Goal: Communication & Community: Answer question/provide support

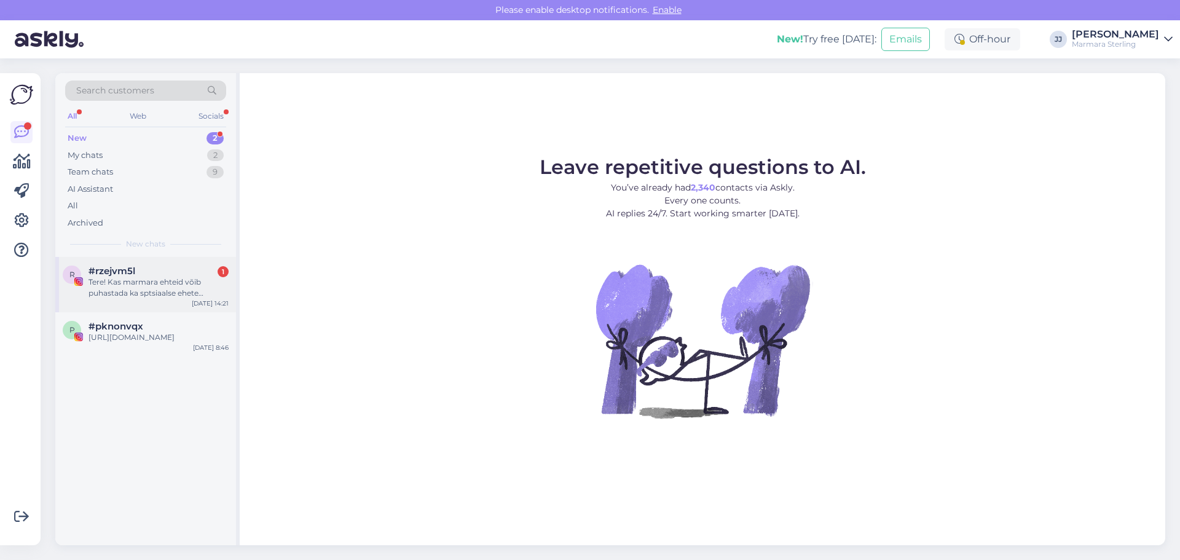
click at [117, 292] on div "Tere! Kas marmara ehteid võib puhastada ka sptsiaalse ehete puhastusvahendiga? …" at bounding box center [158, 287] width 140 height 22
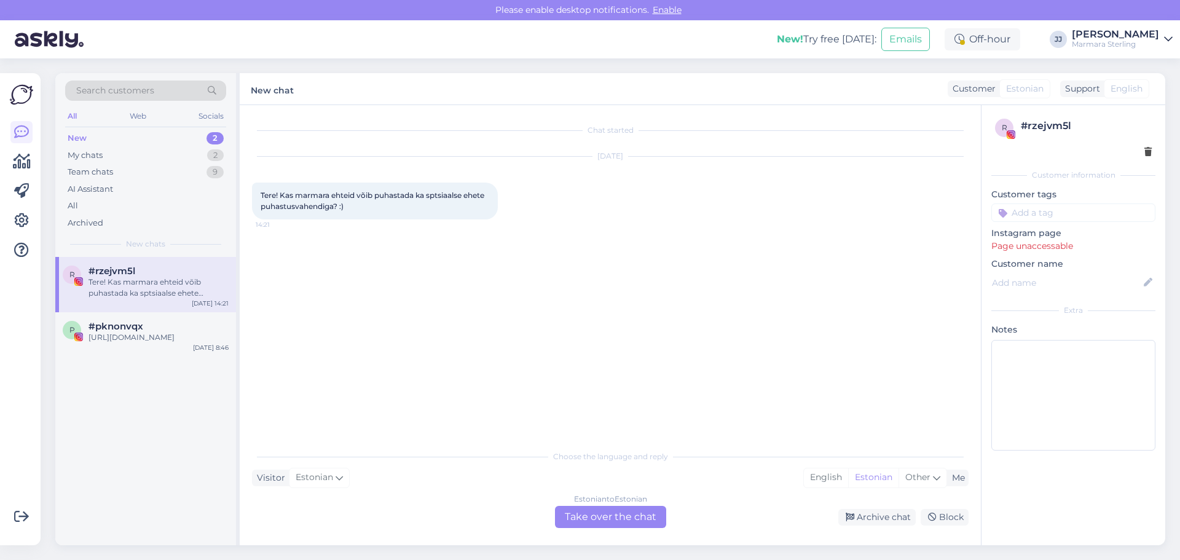
click at [585, 520] on div "Estonian to Estonian Take over the chat" at bounding box center [610, 517] width 111 height 22
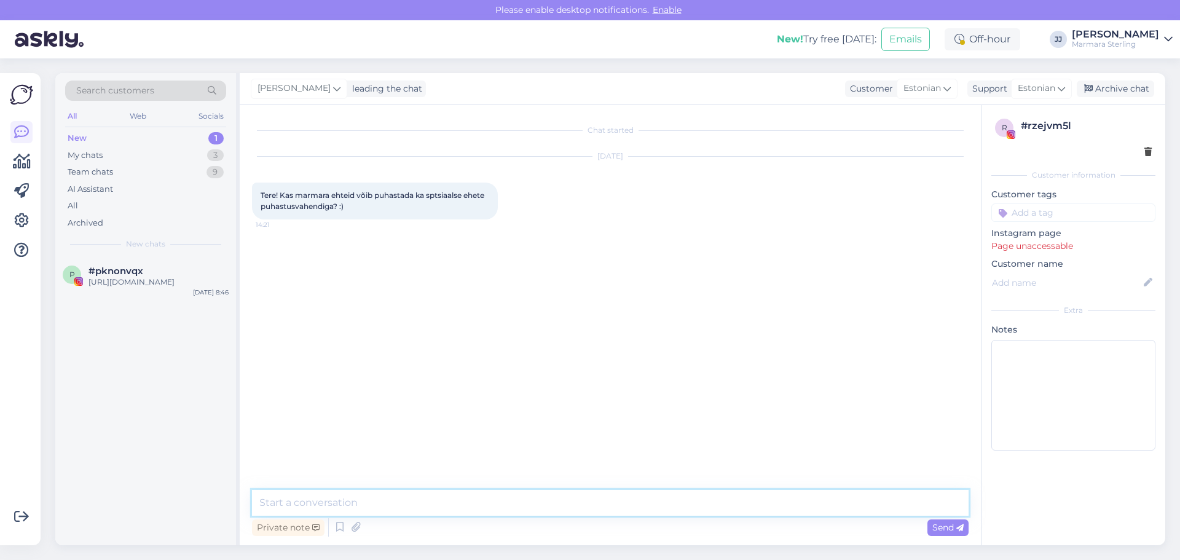
click at [409, 503] on textarea at bounding box center [610, 503] width 716 height 26
type textarea "Tere! Põhimõtteliselt ikka võib"
click at [440, 504] on textarea "Tere! Põhimõtteliselt ikka võib" at bounding box center [610, 503] width 716 height 26
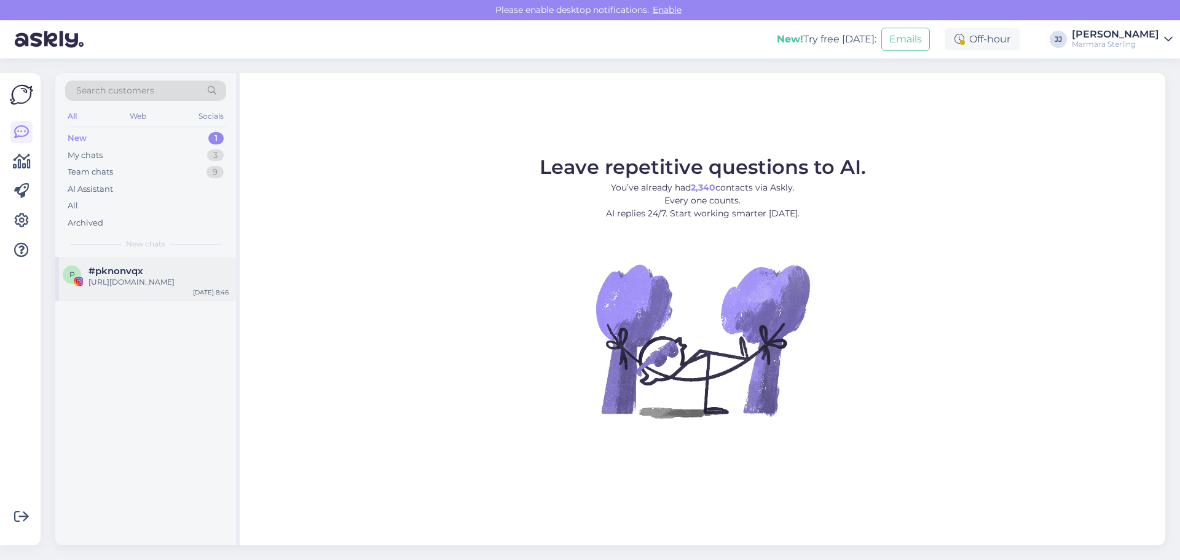
click at [134, 288] on div "[URL][DOMAIN_NAME]" at bounding box center [158, 281] width 140 height 11
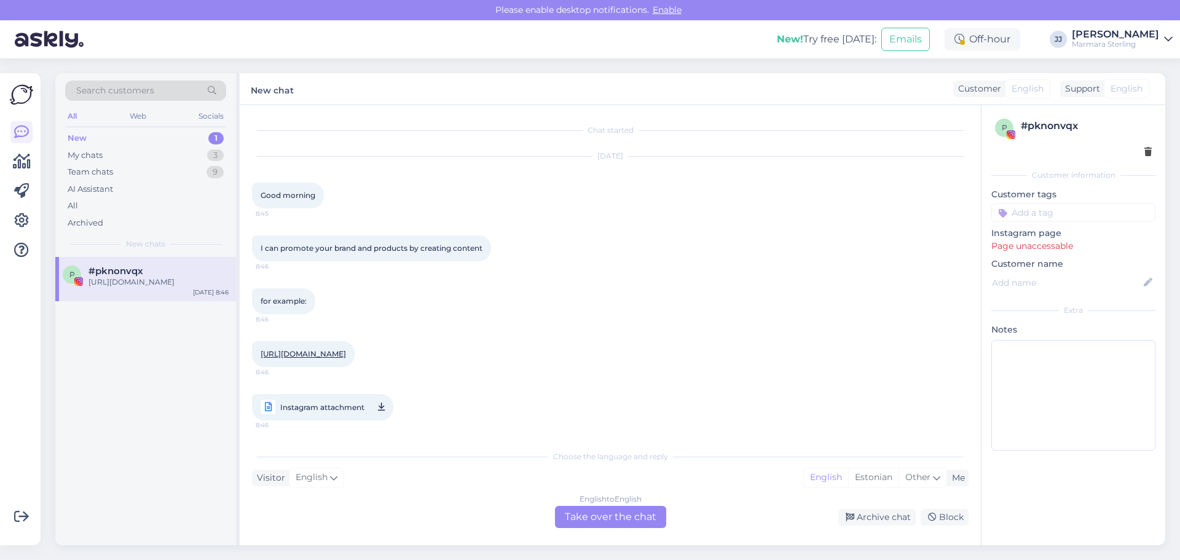
scroll to position [12, 0]
click at [93, 170] on div "Team chats" at bounding box center [90, 172] width 45 height 12
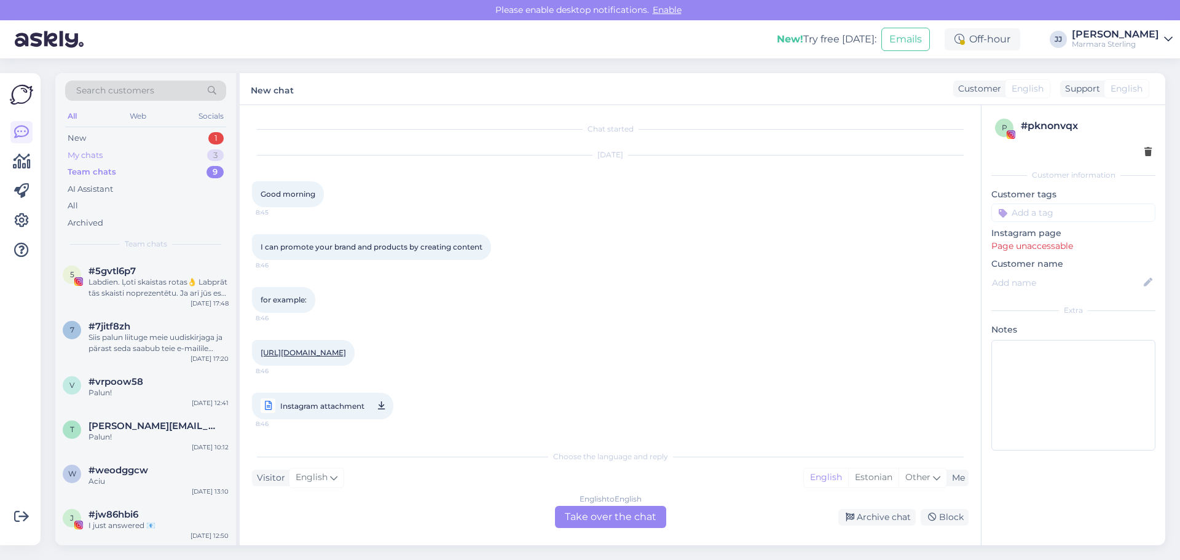
click at [92, 157] on div "My chats" at bounding box center [85, 155] width 35 height 12
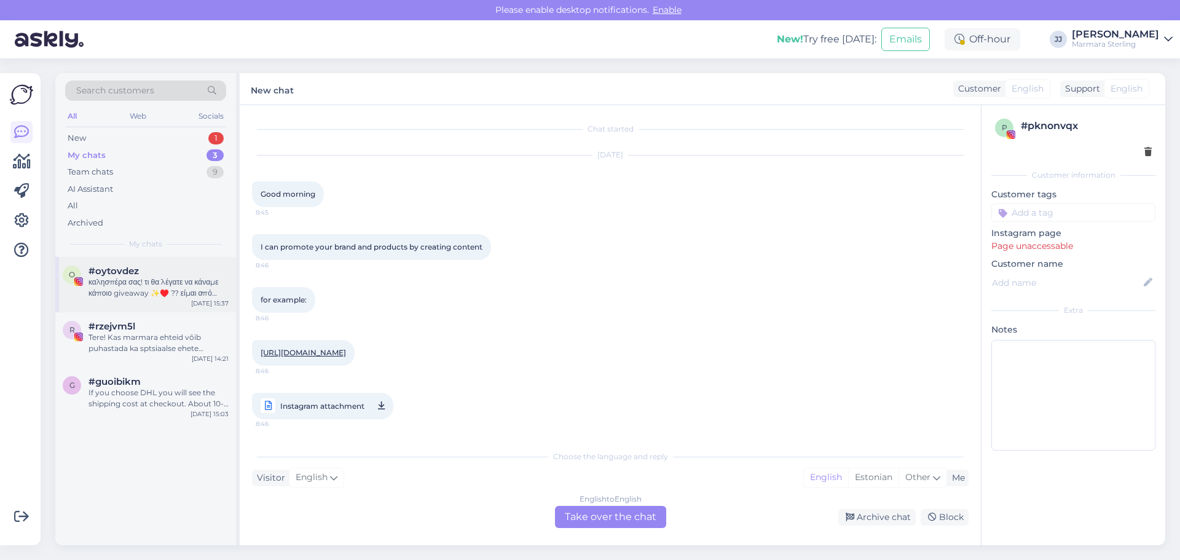
click at [137, 290] on div "καλησπέρα σας! τι θα λέγατε να κάναμε κάποιο giveaway ✨️♥️ ?? είμαι από [GEOGRA…" at bounding box center [158, 287] width 140 height 22
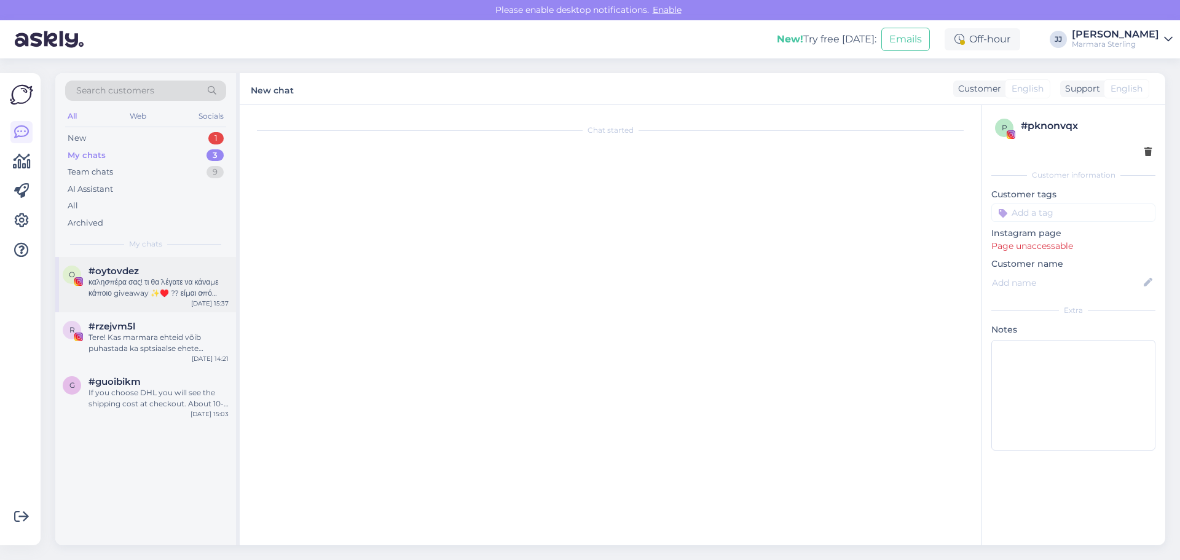
scroll to position [0, 0]
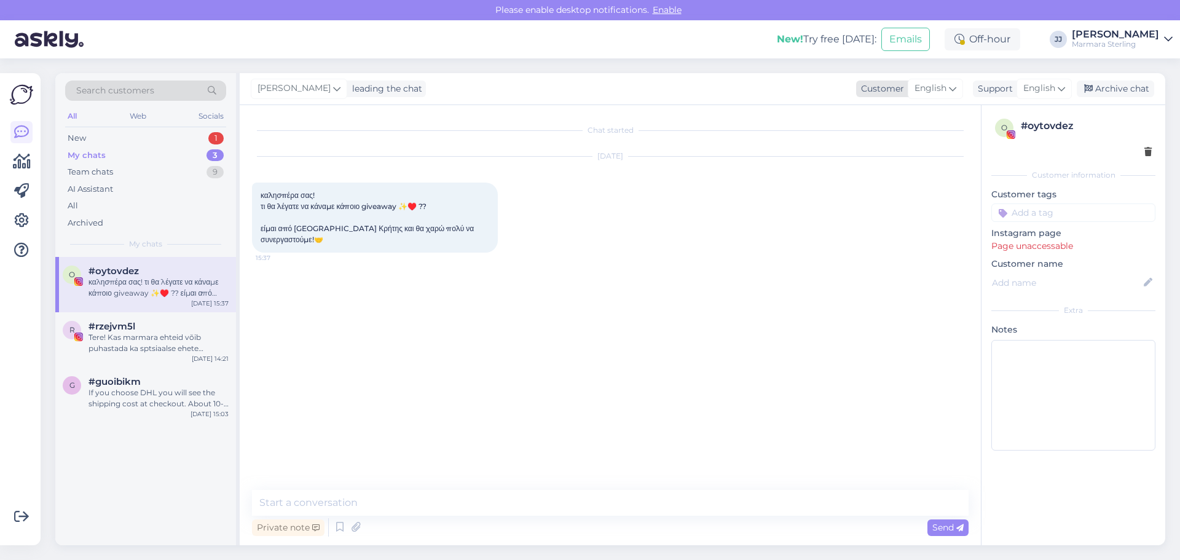
click at [953, 92] on icon at bounding box center [952, 89] width 7 height 14
type input "g"
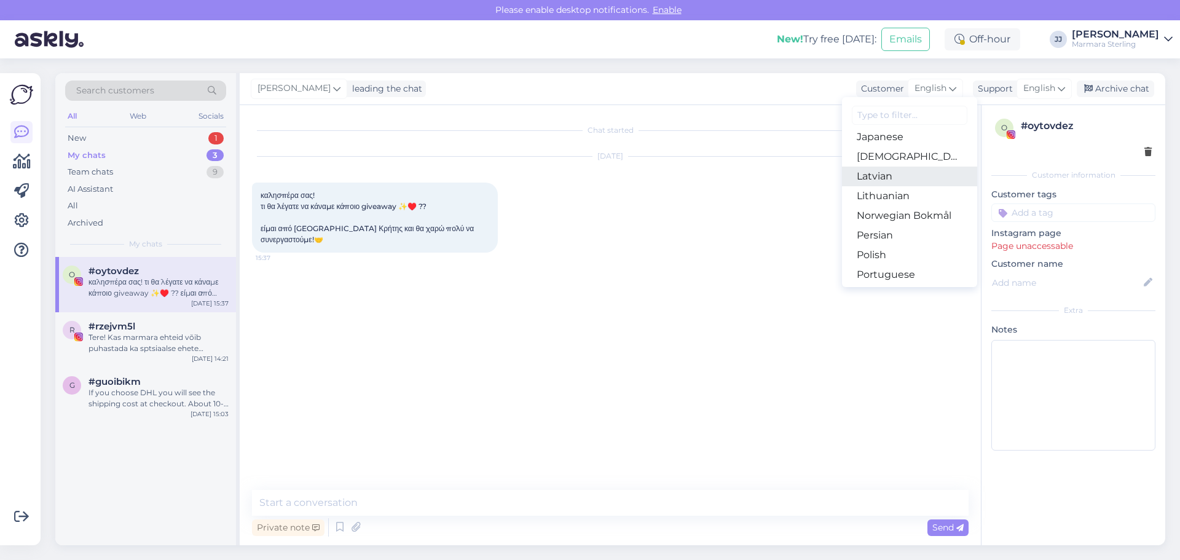
scroll to position [259, 0]
click at [640, 326] on div "Chat started [DATE] καλησπέρα σας! τι θα λέγατε να κάναμε κάποιο giveaway ✨️♥️ …" at bounding box center [615, 297] width 727 height 361
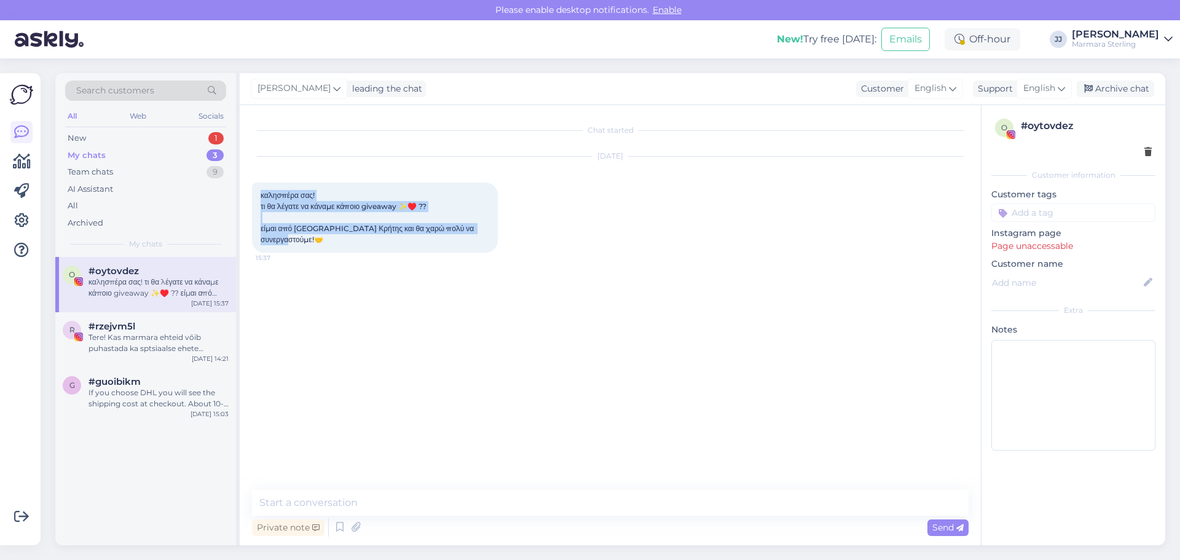
drag, startPoint x: 294, startPoint y: 241, endPoint x: 256, endPoint y: 198, distance: 57.0
click at [256, 198] on div "καλησπέρα σας! τι θα λέγατε να κάναμε κάποιο giveaway ✨️♥️ ?? είμαι από [GEOGRA…" at bounding box center [375, 217] width 246 height 70
copy span "καλησπέρα σας! τι θα λέγατε να κάναμε κάποιο giveaway ✨️♥️ ?? είμαι από [GEOGRA…"
click at [104, 153] on div "My chats" at bounding box center [87, 155] width 38 height 12
